Goal: Task Accomplishment & Management: Manage account settings

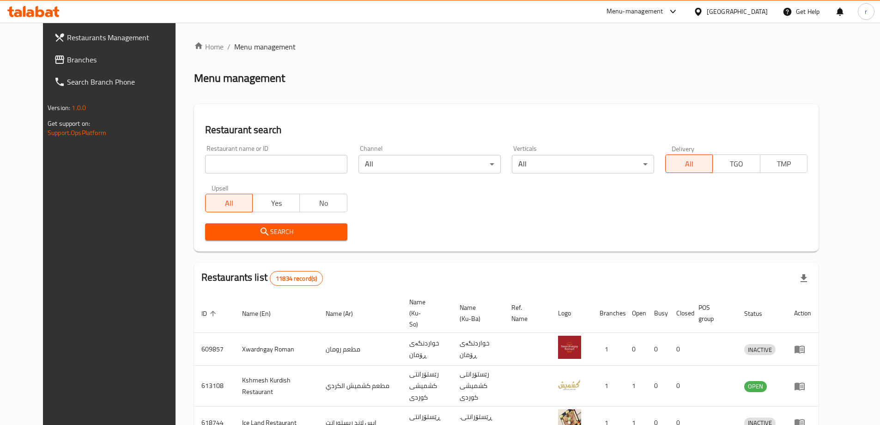
drag, startPoint x: 256, startPoint y: 165, endPoint x: 244, endPoint y: 173, distance: 14.2
click at [256, 165] on input "search" at bounding box center [276, 164] width 142 height 18
paste input "691608"
type input "691608"
click at [213, 236] on span "Search" at bounding box center [277, 232] width 128 height 12
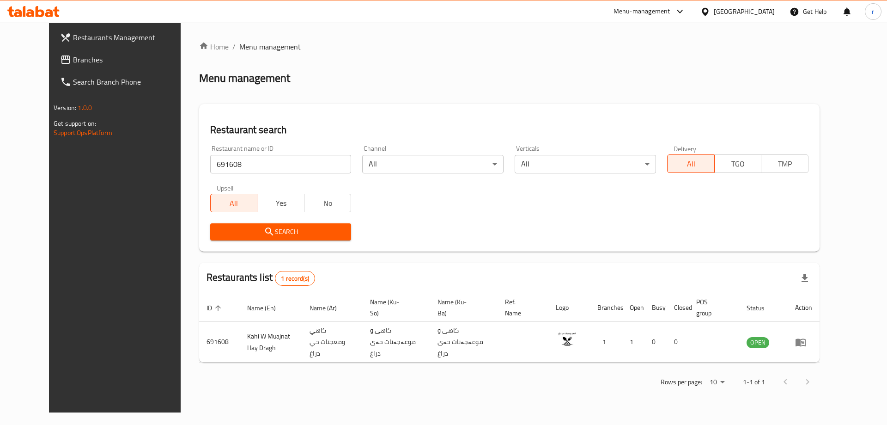
click at [85, 61] on span "Branches" at bounding box center [131, 59] width 117 height 11
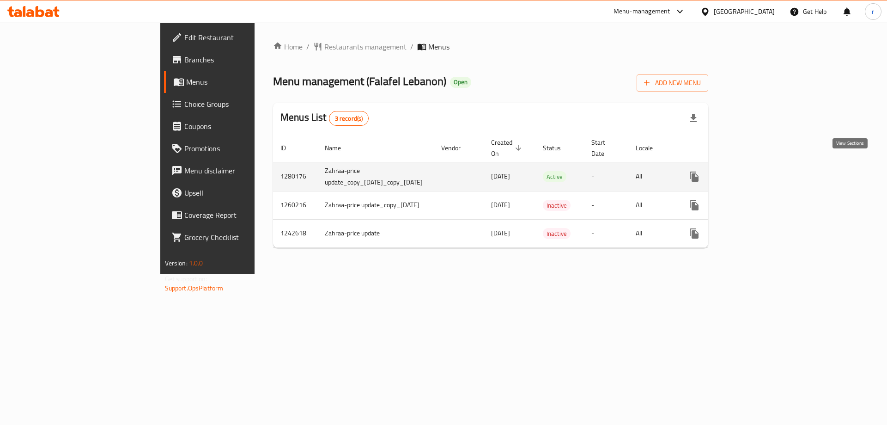
click at [767, 171] on icon "enhanced table" at bounding box center [760, 176] width 11 height 11
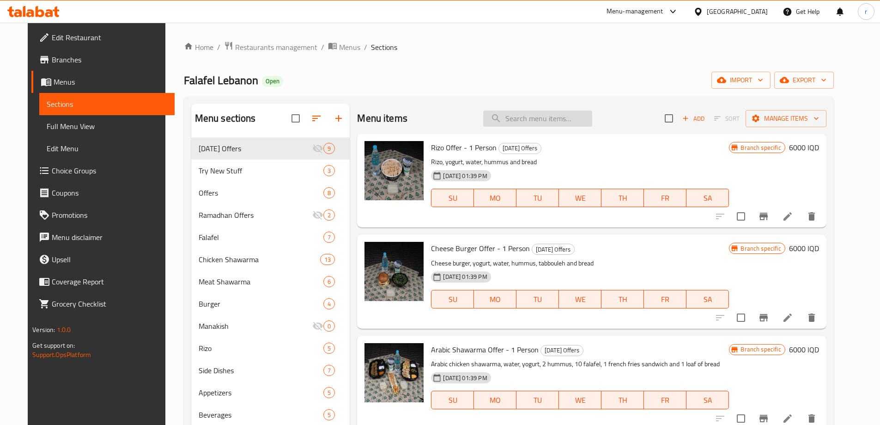
click at [523, 119] on input "search" at bounding box center [537, 118] width 109 height 16
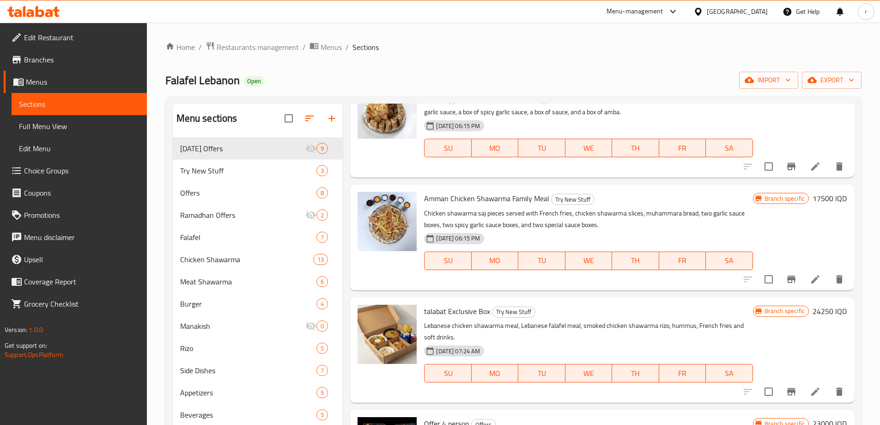
scroll to position [123, 0]
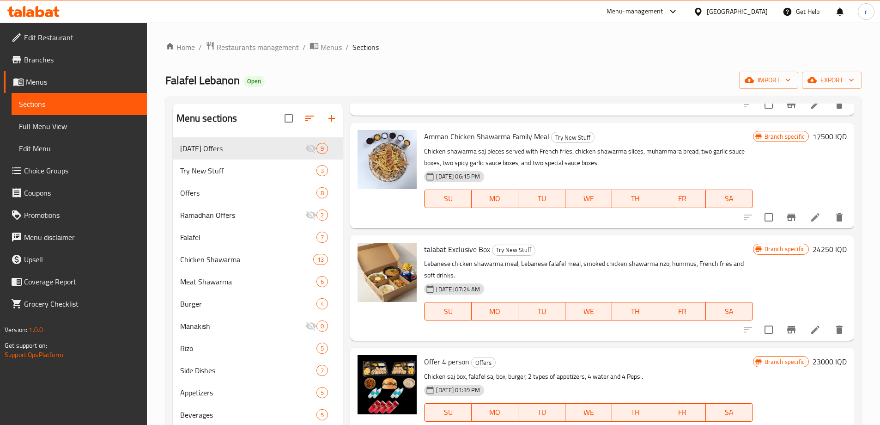
type input "box"
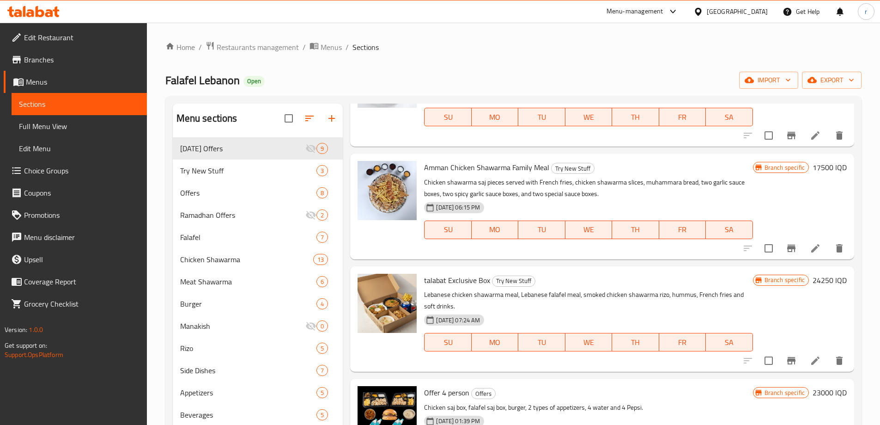
scroll to position [185, 0]
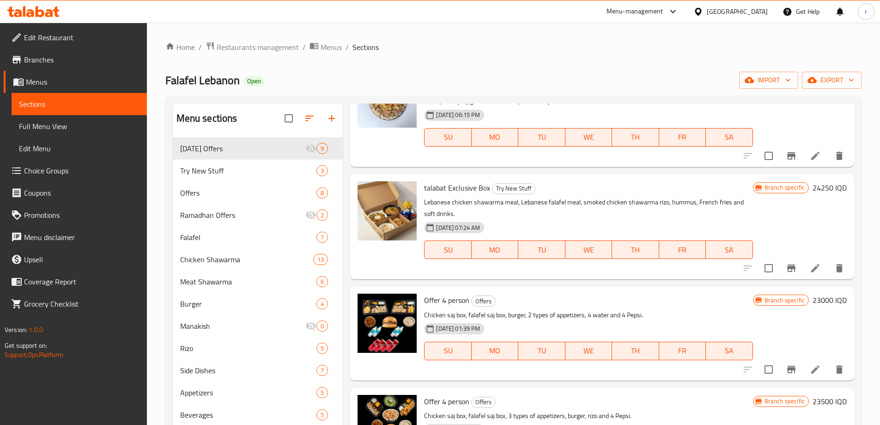
click at [810, 266] on icon at bounding box center [815, 267] width 11 height 11
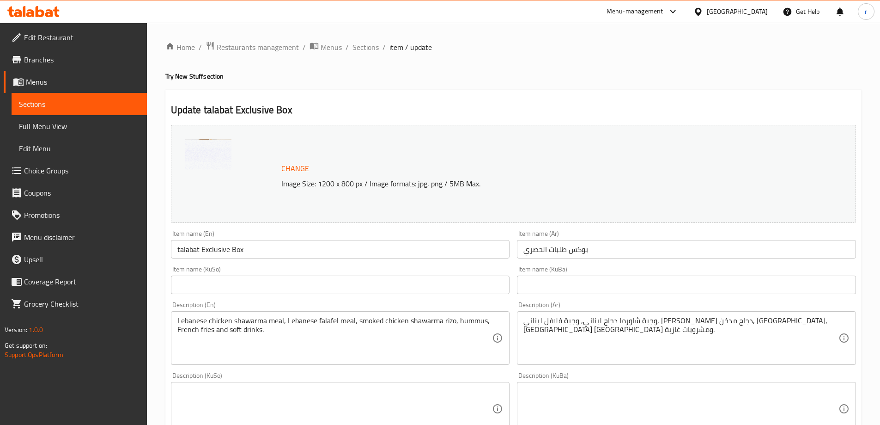
click at [50, 61] on span "Branches" at bounding box center [82, 59] width 116 height 11
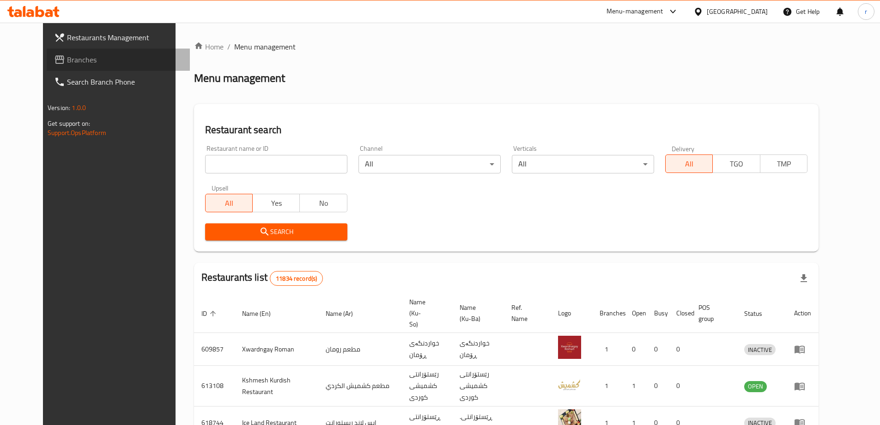
click at [84, 55] on span "Branches" at bounding box center [125, 59] width 116 height 11
click at [60, 63] on span "Branches" at bounding box center [120, 59] width 124 height 11
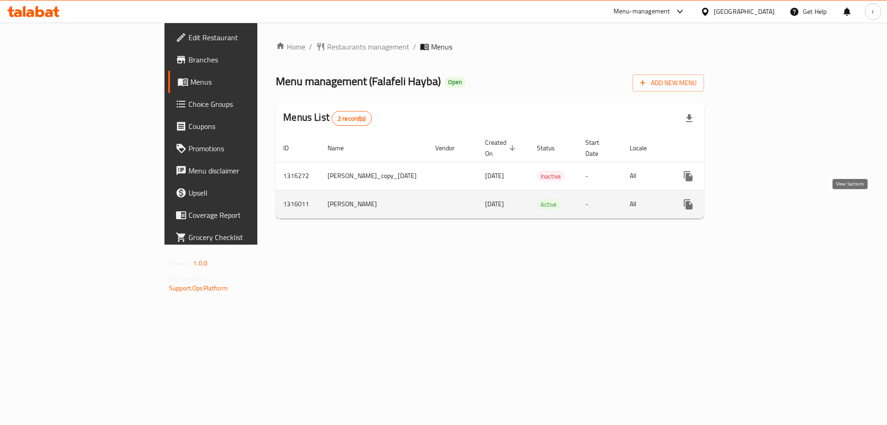
click at [761, 206] on icon "enhanced table" at bounding box center [754, 204] width 11 height 11
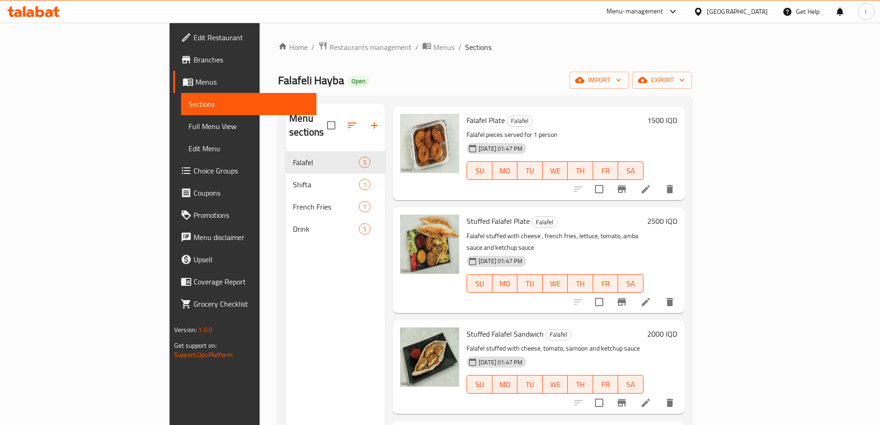
scroll to position [61, 0]
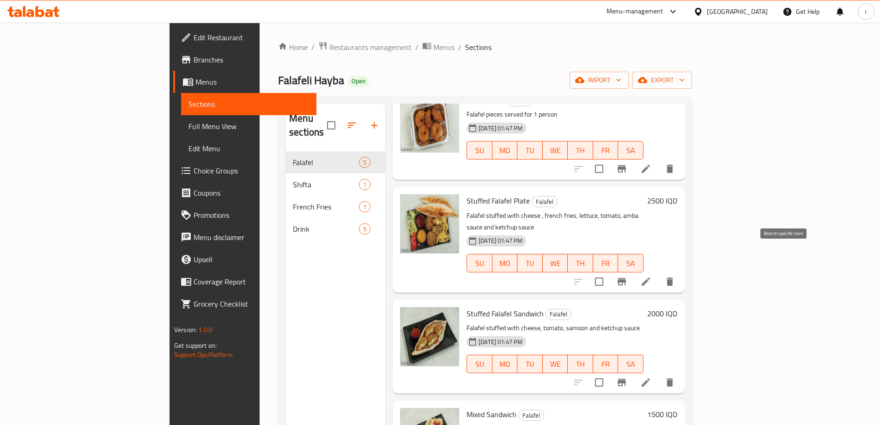
click at [627, 276] on icon "Branch-specific-item" at bounding box center [621, 281] width 11 height 11
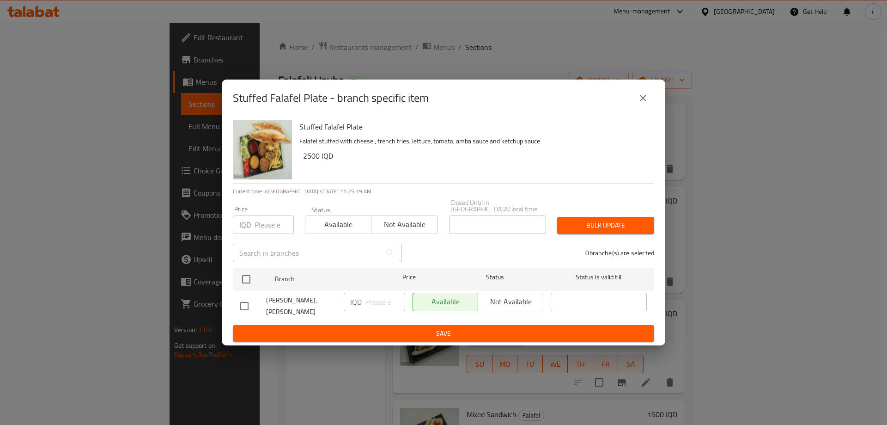
click at [643, 102] on icon "close" at bounding box center [643, 97] width 11 height 11
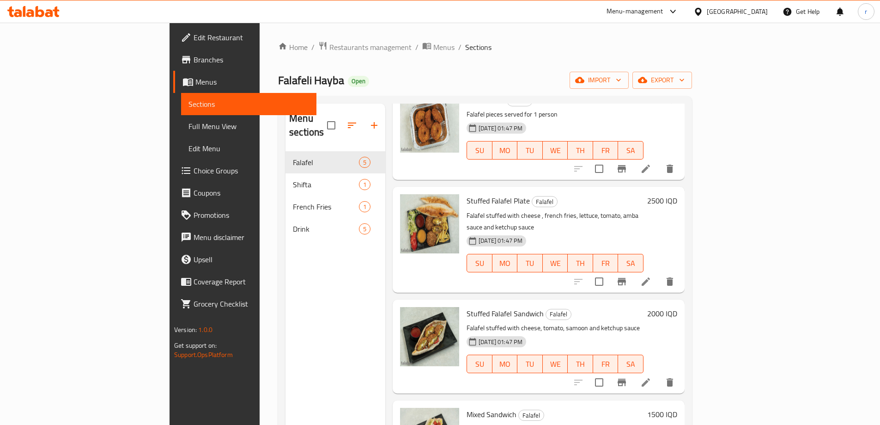
click at [677, 194] on h6 "2500 IQD" at bounding box center [662, 200] width 30 height 13
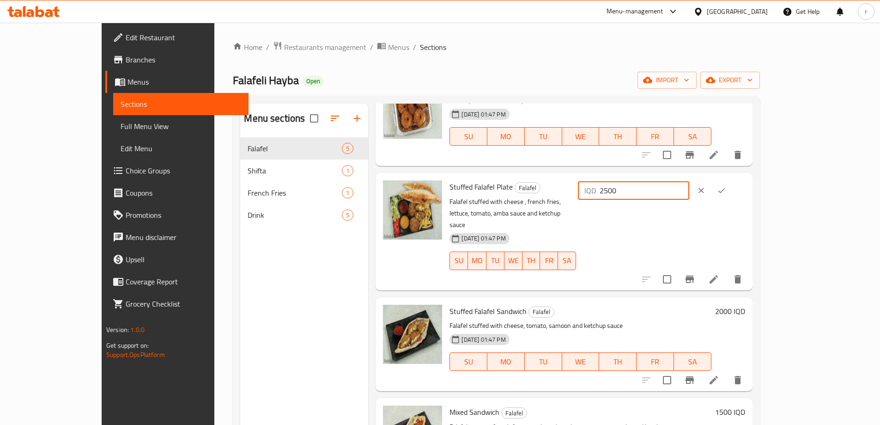
drag, startPoint x: 742, startPoint y: 195, endPoint x: 676, endPoint y: 197, distance: 66.1
click at [676, 197] on div "Stuffed Falafel Plate Falafel Falafel stuffed with cheese , french fries, lettu…" at bounding box center [597, 232] width 303 height 110
click at [706, 192] on icon "clear" at bounding box center [701, 190] width 9 height 9
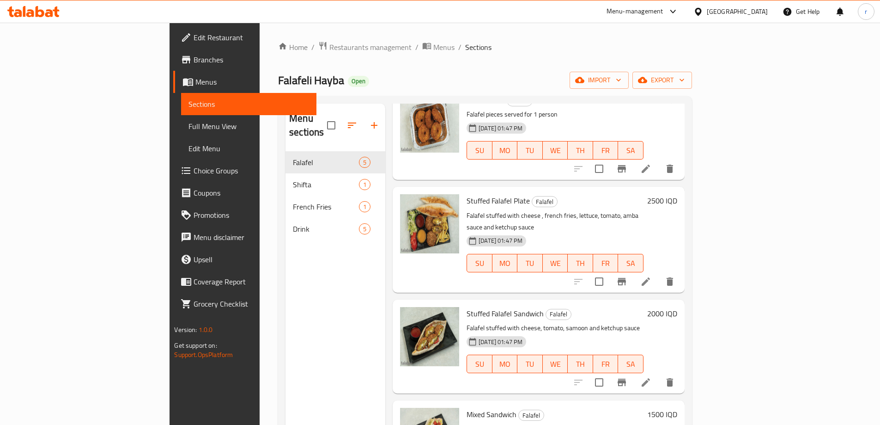
scroll to position [0, 0]
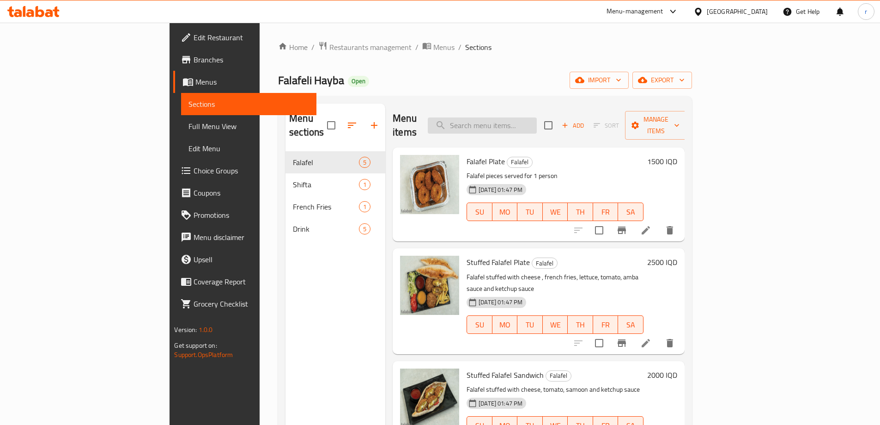
click at [529, 119] on input "search" at bounding box center [482, 125] width 109 height 16
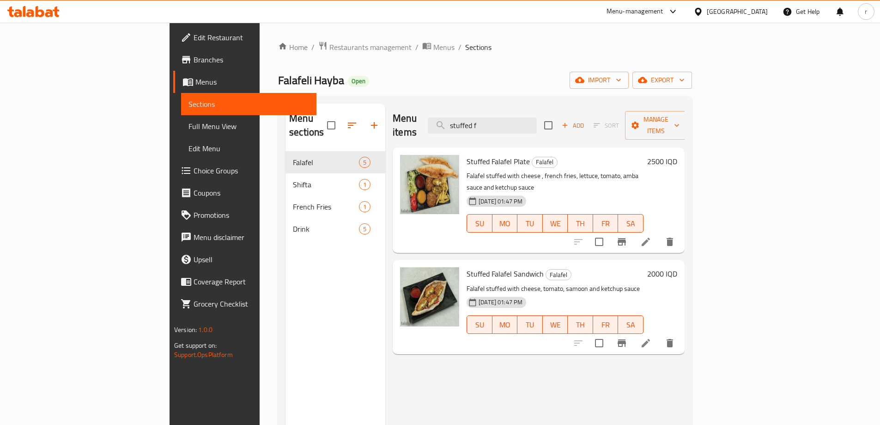
type input "stuffed f"
click at [677, 155] on h6 "2500 IQD" at bounding box center [662, 161] width 30 height 13
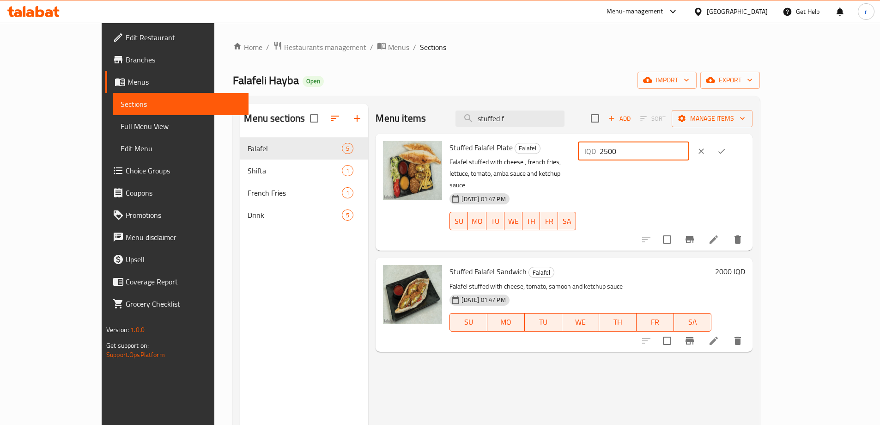
drag, startPoint x: 734, startPoint y: 152, endPoint x: 697, endPoint y: 152, distance: 37.0
click at [697, 152] on div "IQD 2500 ​" at bounding box center [660, 151] width 169 height 20
type input "5000"
click at [732, 156] on button "ok" at bounding box center [722, 151] width 20 height 20
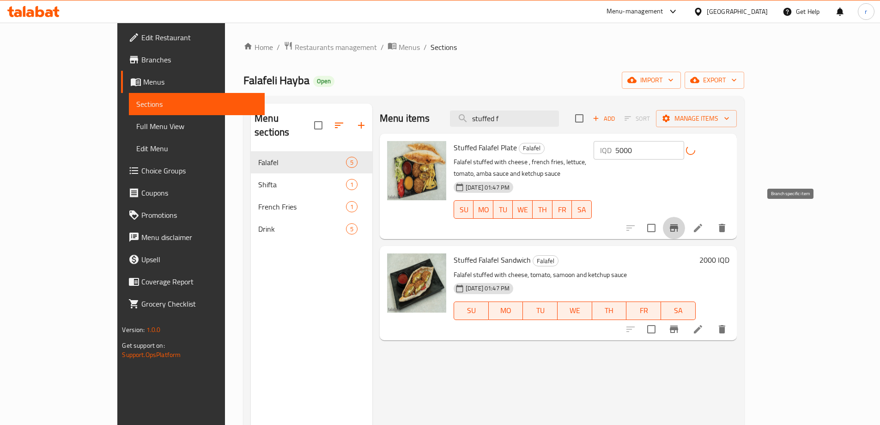
click at [685, 217] on button "Branch-specific-item" at bounding box center [674, 228] width 22 height 22
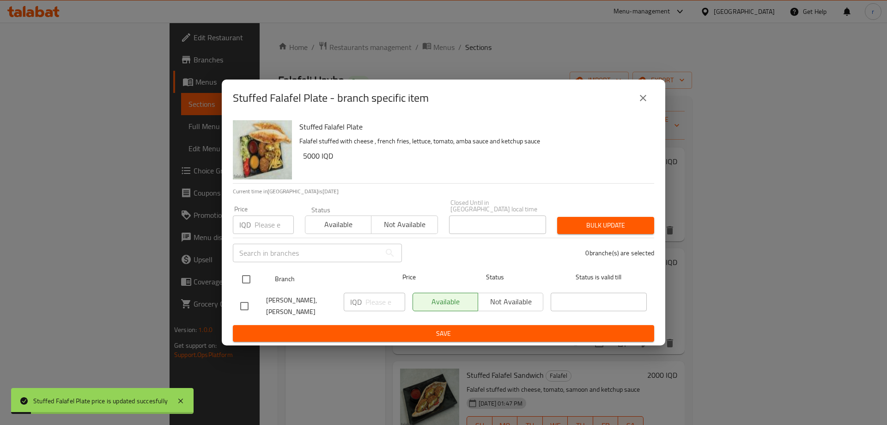
click at [247, 273] on input "checkbox" at bounding box center [246, 278] width 19 height 19
checkbox input "true"
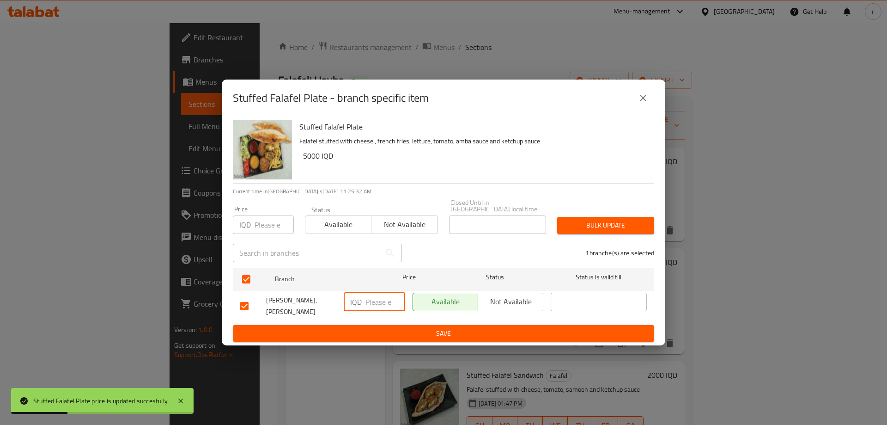
click at [369, 302] on input "number" at bounding box center [385, 301] width 40 height 18
paste input "5000"
type input "5000"
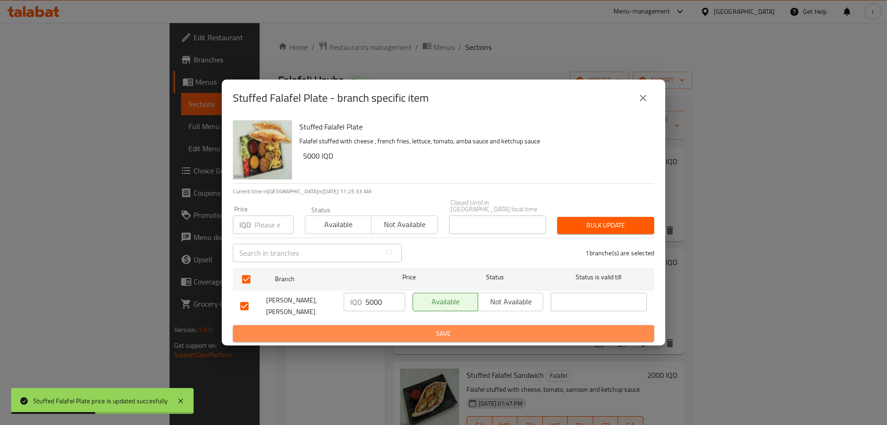
click at [383, 328] on span "Save" at bounding box center [443, 334] width 407 height 12
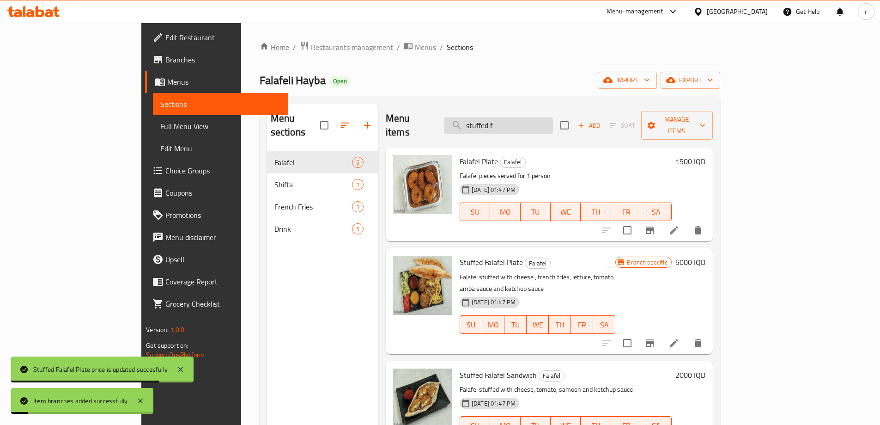
click at [538, 119] on input "stuffed f" at bounding box center [498, 125] width 109 height 16
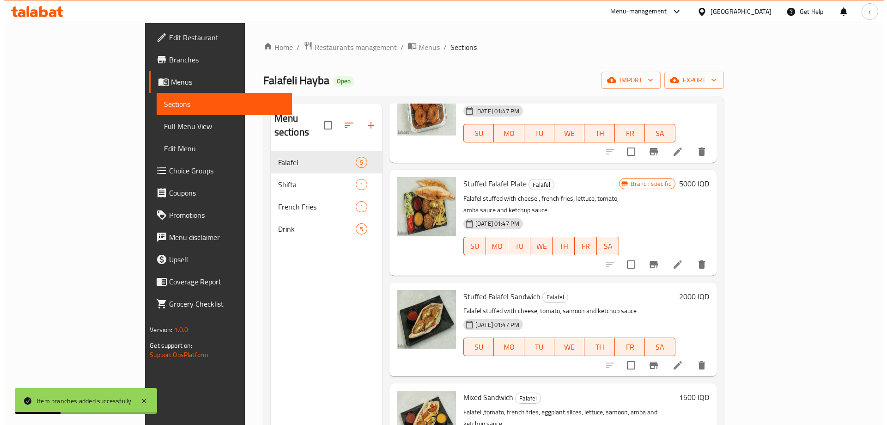
scroll to position [103, 0]
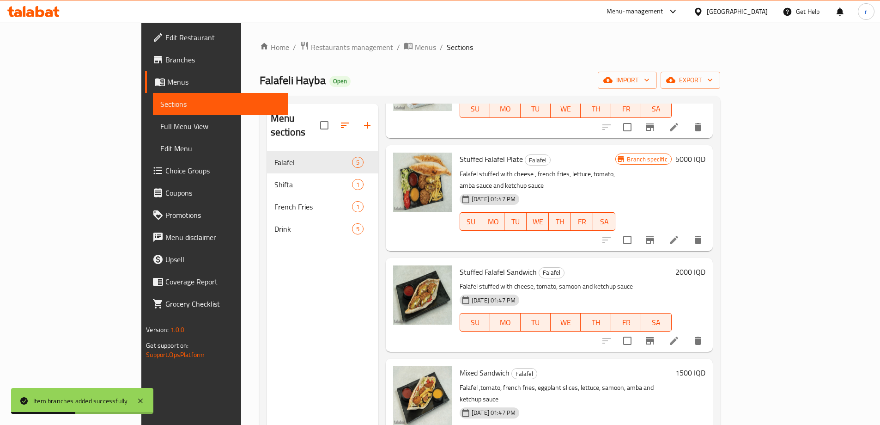
click at [706, 265] on h6 "2000 IQD" at bounding box center [691, 271] width 30 height 13
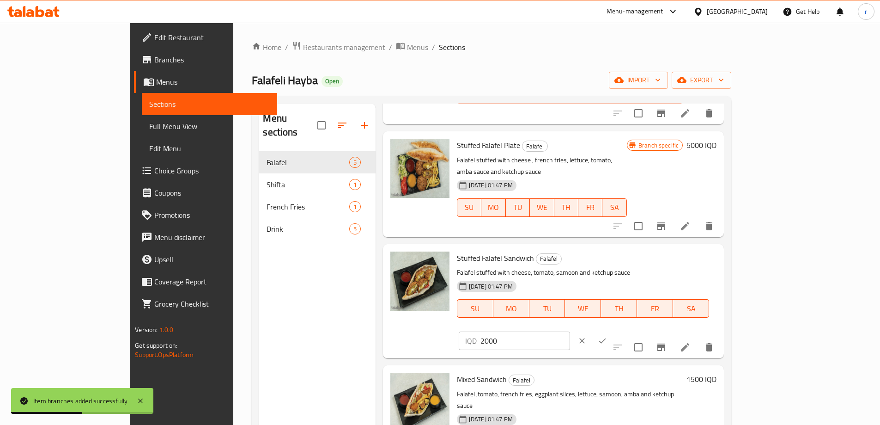
drag, startPoint x: 702, startPoint y: 252, endPoint x: 696, endPoint y: 252, distance: 5.5
click at [570, 331] on div "IQD 2000 ​" at bounding box center [514, 340] width 111 height 18
type input "2500"
click at [607, 336] on icon "ok" at bounding box center [602, 340] width 9 height 9
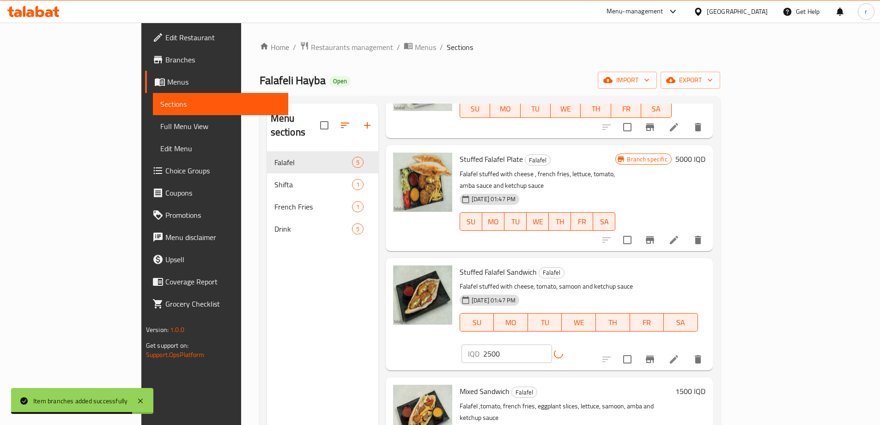
click at [654, 355] on icon "Branch-specific-item" at bounding box center [650, 358] width 8 height 7
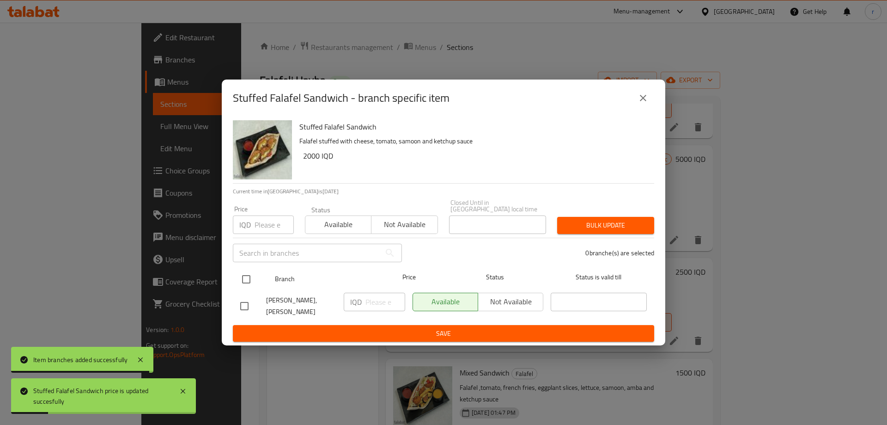
drag, startPoint x: 239, startPoint y: 276, endPoint x: 266, endPoint y: 286, distance: 28.5
click at [241, 276] on input "checkbox" at bounding box center [246, 278] width 19 height 19
checkbox input "true"
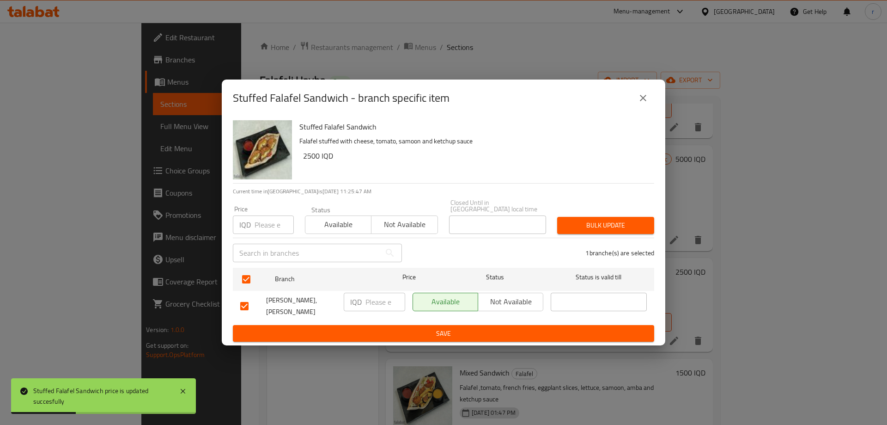
click at [382, 302] on input "number" at bounding box center [385, 301] width 40 height 18
paste input "2500"
type input "2500"
click at [385, 328] on span "Save" at bounding box center [443, 334] width 407 height 12
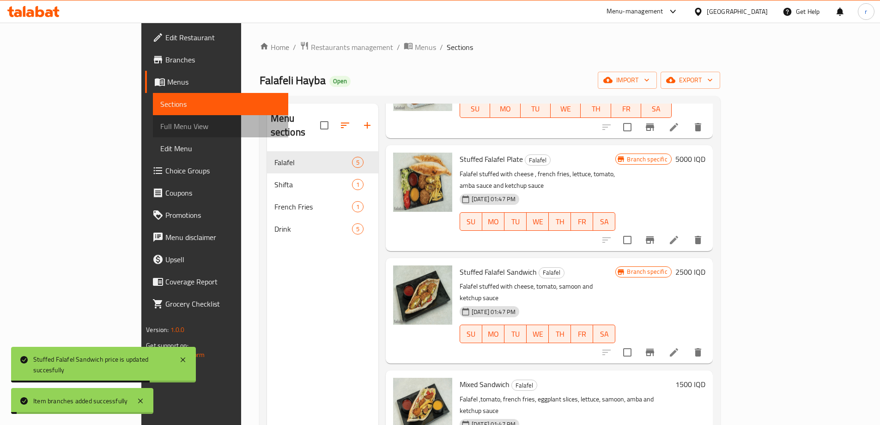
click at [160, 124] on span "Full Menu View" at bounding box center [220, 126] width 121 height 11
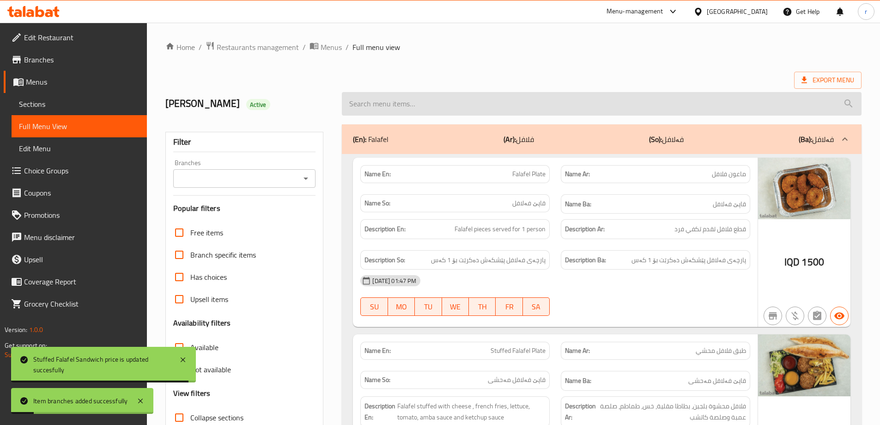
click at [521, 114] on input "search" at bounding box center [602, 104] width 520 height 24
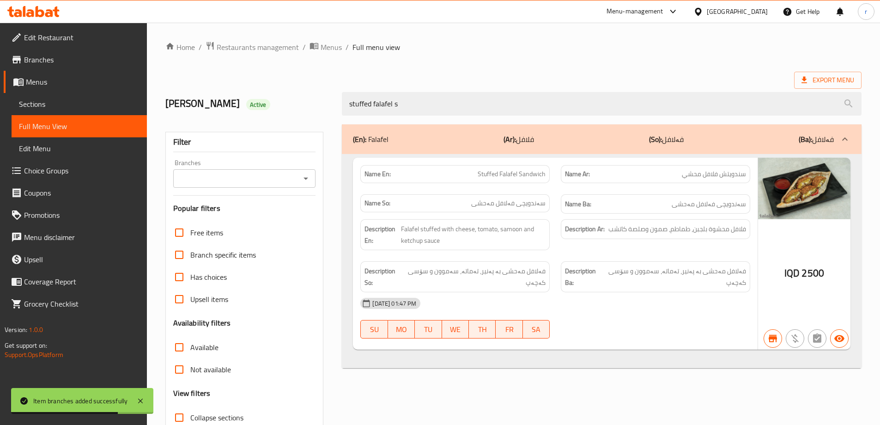
click at [574, 65] on div "Home / Restaurants management / Menus / Full menu view Export Menu [PERSON_NAME…" at bounding box center [513, 257] width 696 height 432
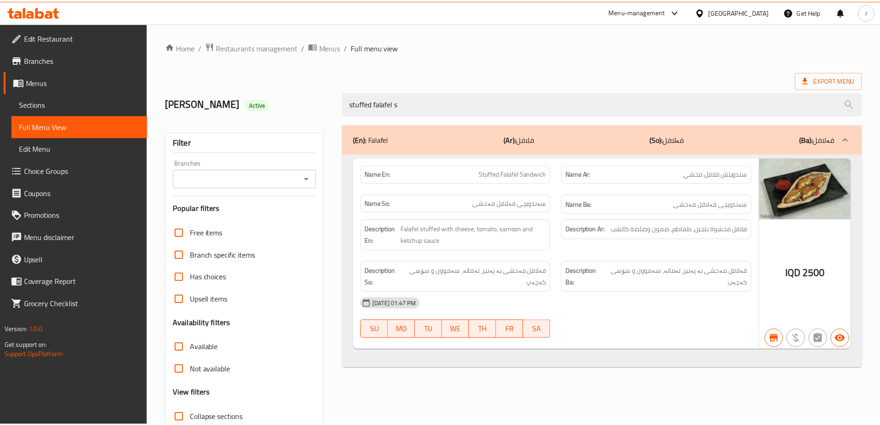
scroll to position [81, 0]
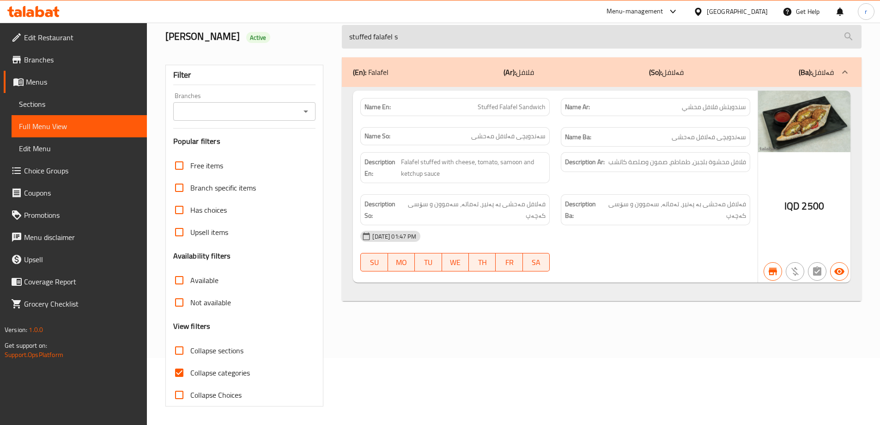
click at [514, 30] on input "stuffed falafel s" at bounding box center [602, 37] width 520 height 24
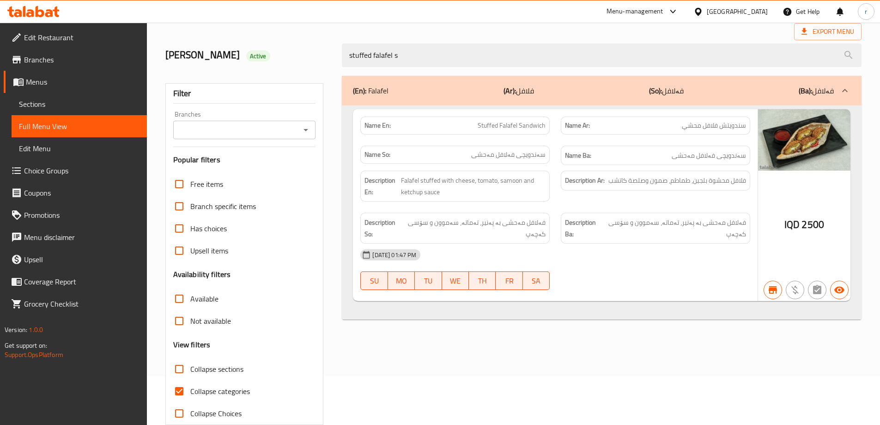
scroll to position [19, 0]
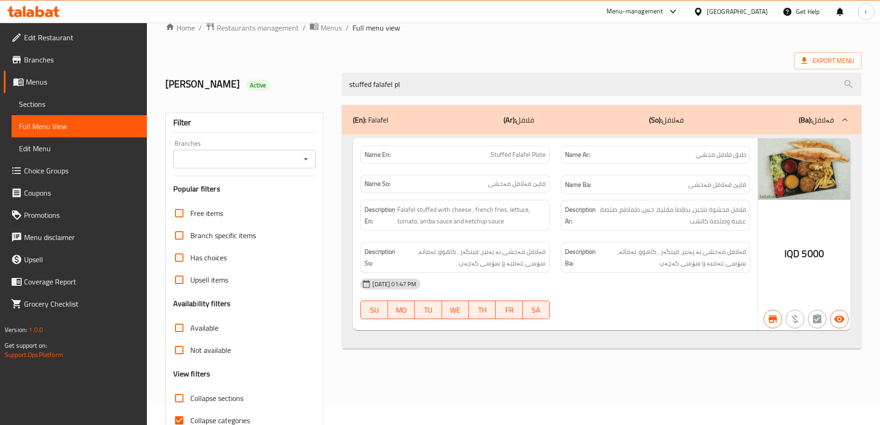
click at [308, 164] on icon "Open" at bounding box center [305, 158] width 11 height 11
type input "stuffed falafel pl"
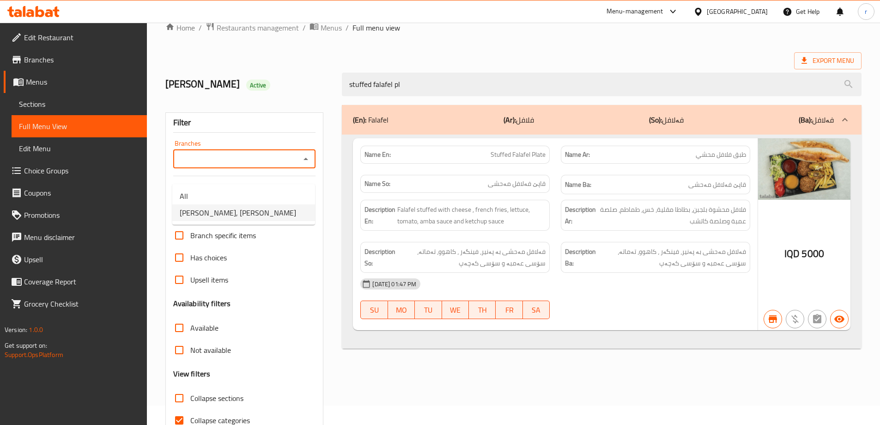
click at [272, 215] on li "[PERSON_NAME], [PERSON_NAME]" at bounding box center [243, 212] width 143 height 17
type input "[PERSON_NAME], [PERSON_NAME]"
click at [596, 56] on div "Export Menu" at bounding box center [513, 60] width 696 height 17
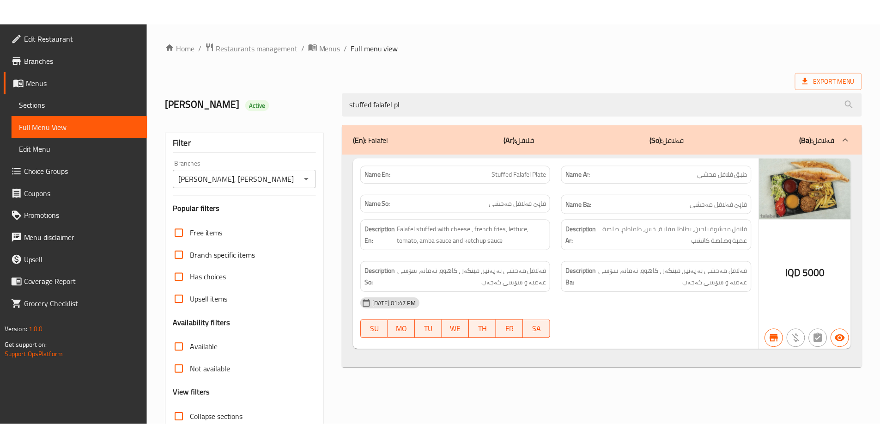
scroll to position [81, 0]
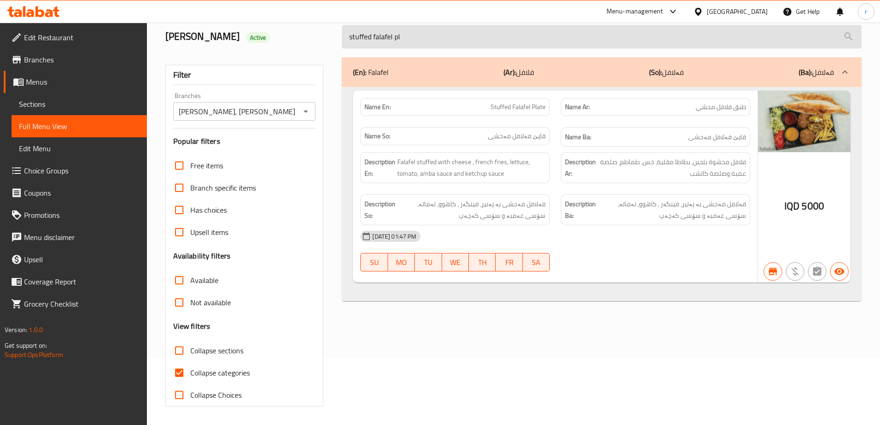
click at [436, 33] on input "stuffed falafel pl" at bounding box center [602, 37] width 520 height 24
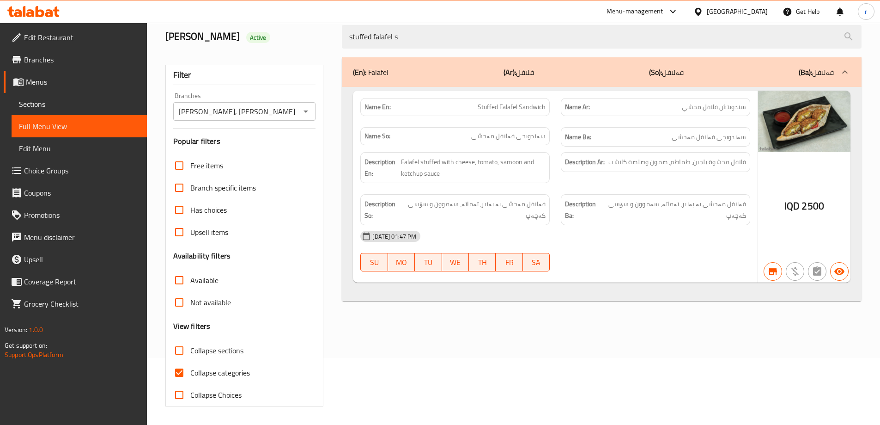
type input "stuffed falafel s"
